Goal: Information Seeking & Learning: Learn about a topic

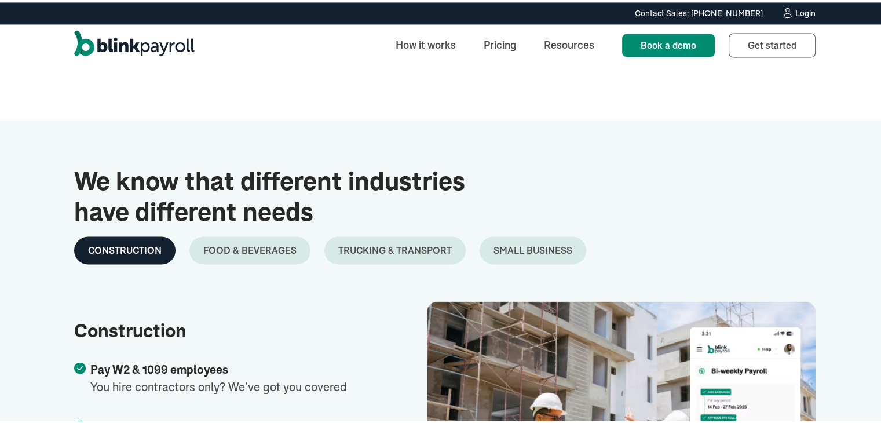
scroll to position [2317, 0]
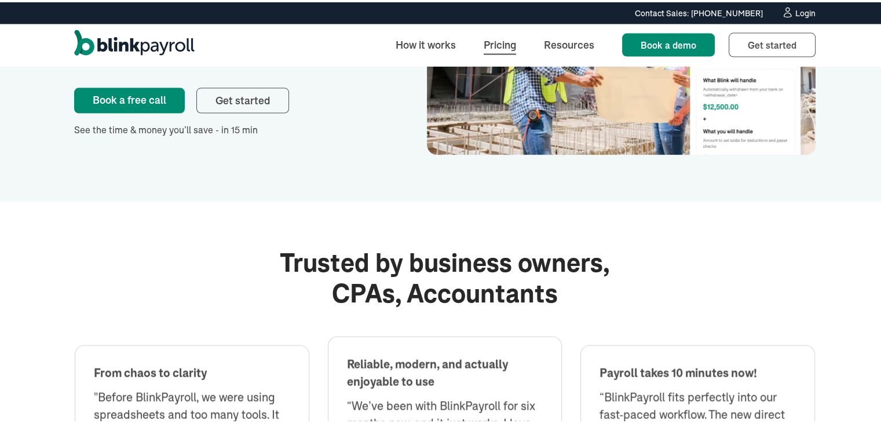
click at [499, 44] on link "Pricing" at bounding box center [499, 42] width 51 height 25
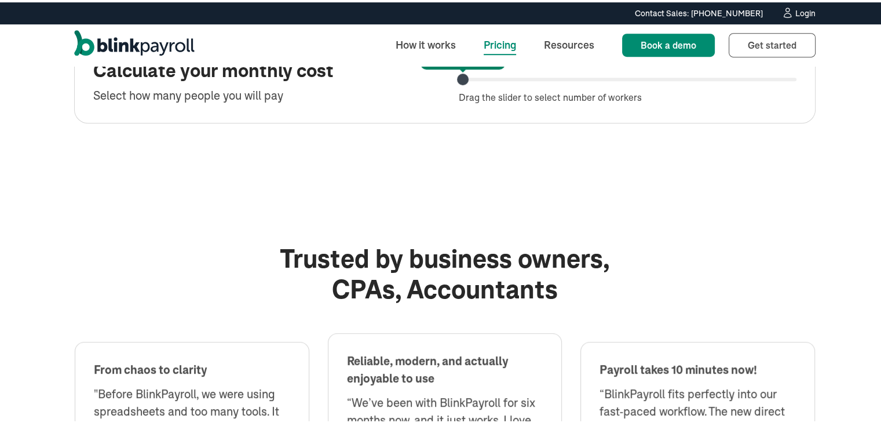
scroll to position [521, 0]
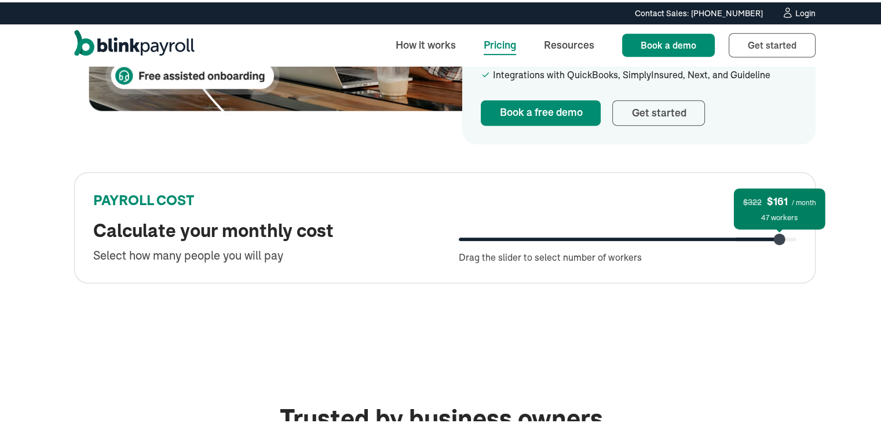
drag, startPoint x: 452, startPoint y: 197, endPoint x: 889, endPoint y: 221, distance: 437.9
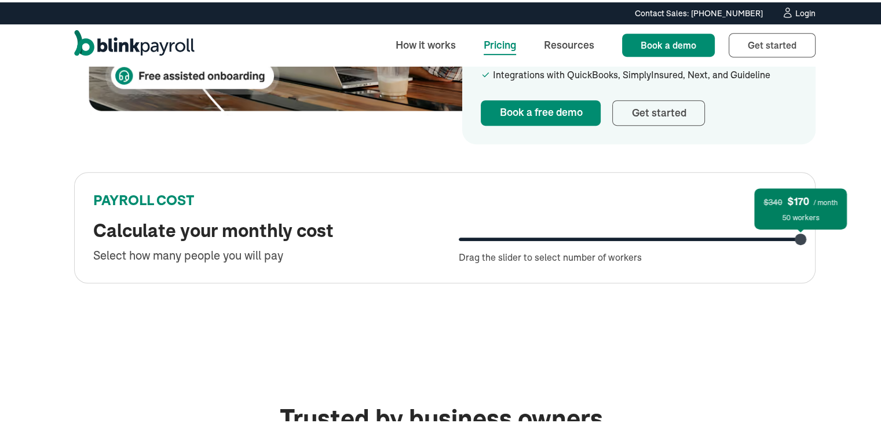
drag, startPoint x: 670, startPoint y: 211, endPoint x: 498, endPoint y: 210, distance: 172.0
click at [498, 210] on div "PAYROLL COST Calculate your monthly cost Select how many people you will pay $3…" at bounding box center [444, 225] width 741 height 111
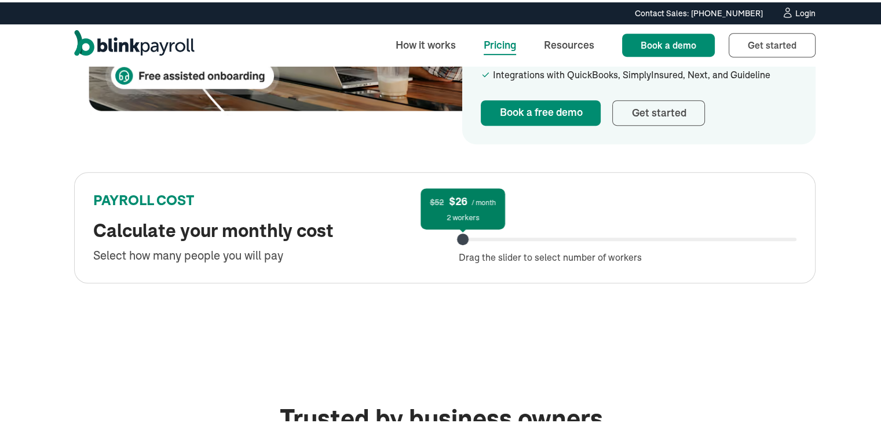
drag, startPoint x: 814, startPoint y: 214, endPoint x: 358, endPoint y: 215, distance: 455.2
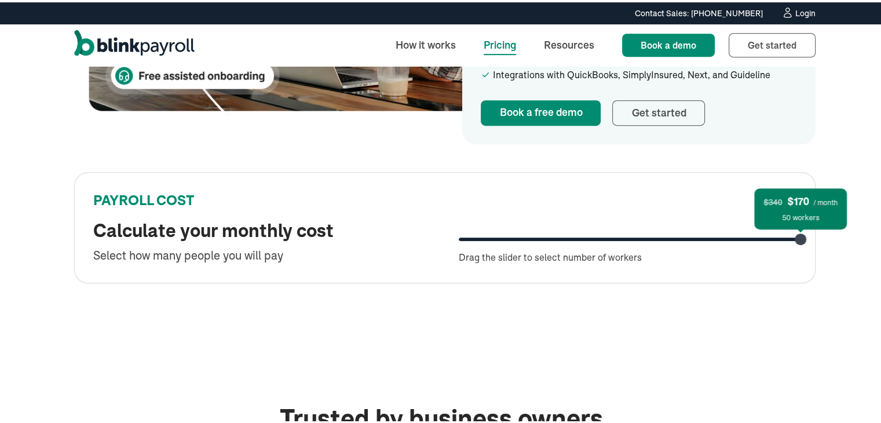
drag, startPoint x: 435, startPoint y: 223, endPoint x: 876, endPoint y: 212, distance: 441.5
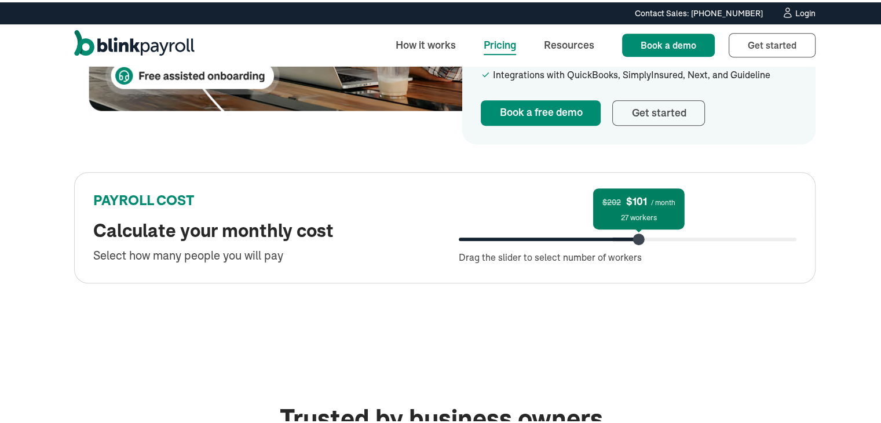
drag, startPoint x: 645, startPoint y: 214, endPoint x: 229, endPoint y: 206, distance: 415.9
